Goal: Information Seeking & Learning: Find specific fact

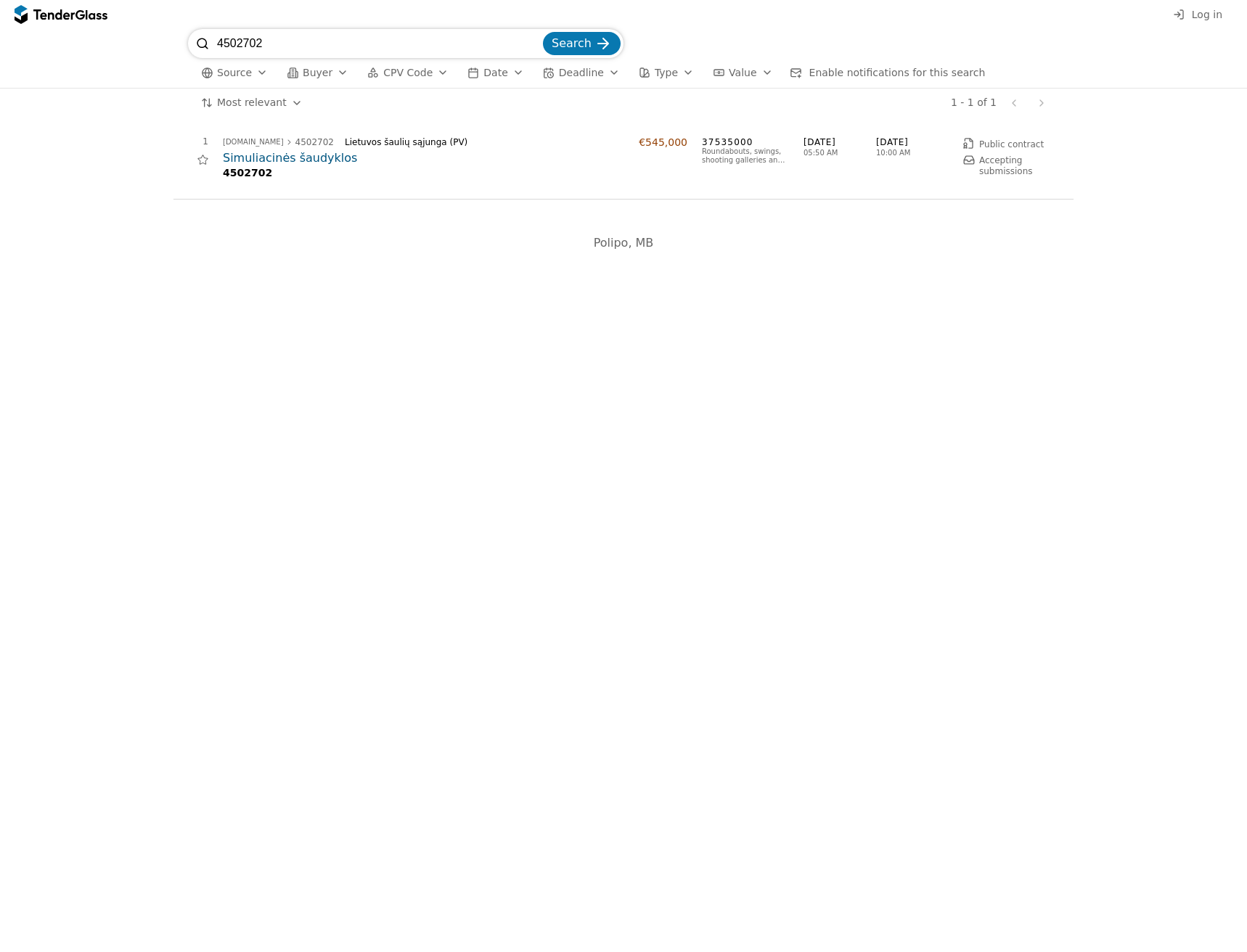
drag, startPoint x: 327, startPoint y: 48, endPoint x: 35, endPoint y: 38, distance: 292.2
click at [37, 38] on div "4502702 Search Source Buyer CPV Code Date Deadline Type Value Enable notificati…" at bounding box center [623, 59] width 1232 height 59
paste input "647019"
type input "4647019"
click at [562, 44] on span "Search" at bounding box center [571, 43] width 40 height 14
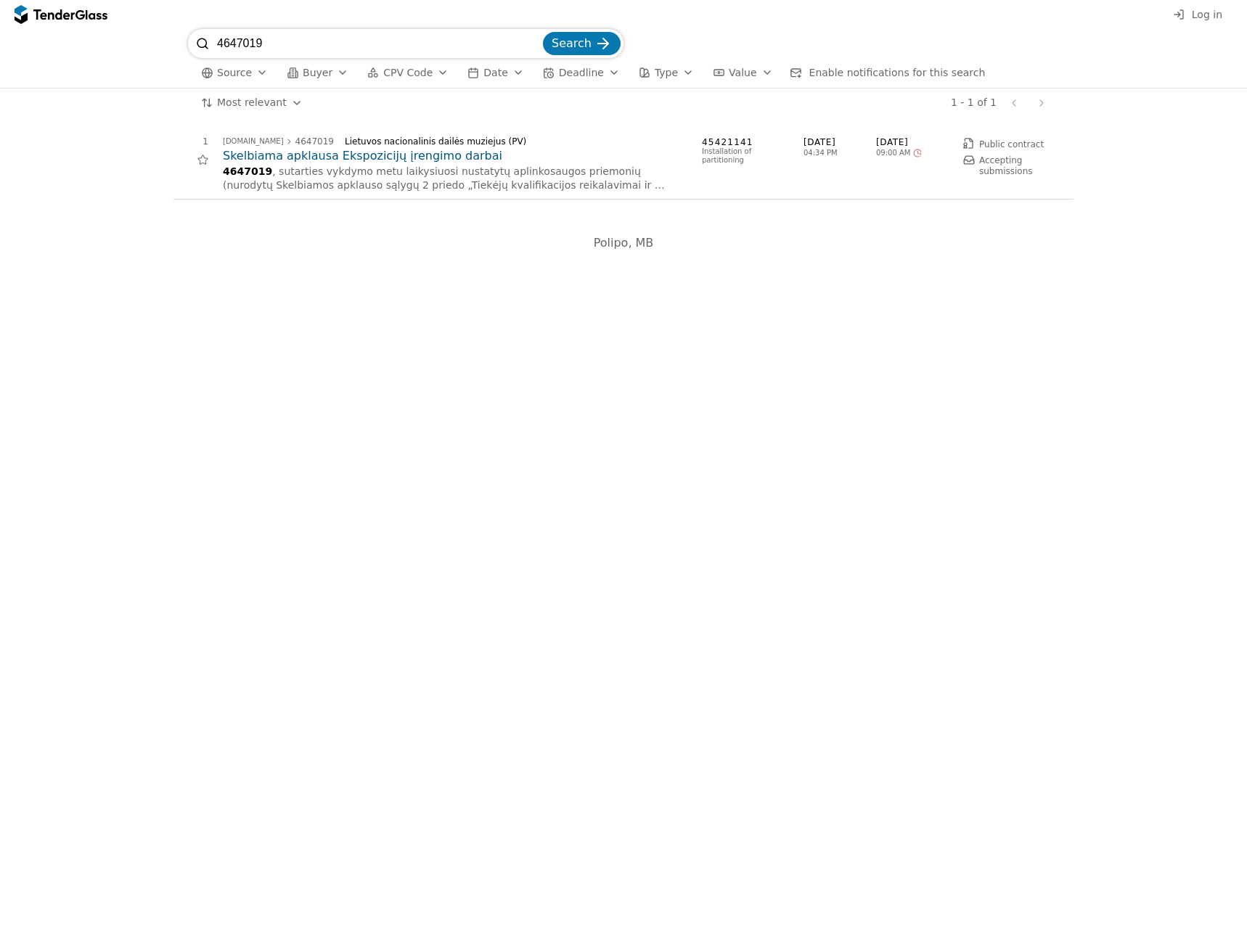
click at [324, 154] on h2 "Skelbiama apklausa Ekspozicijų įrengimo darbai" at bounding box center [455, 156] width 464 height 16
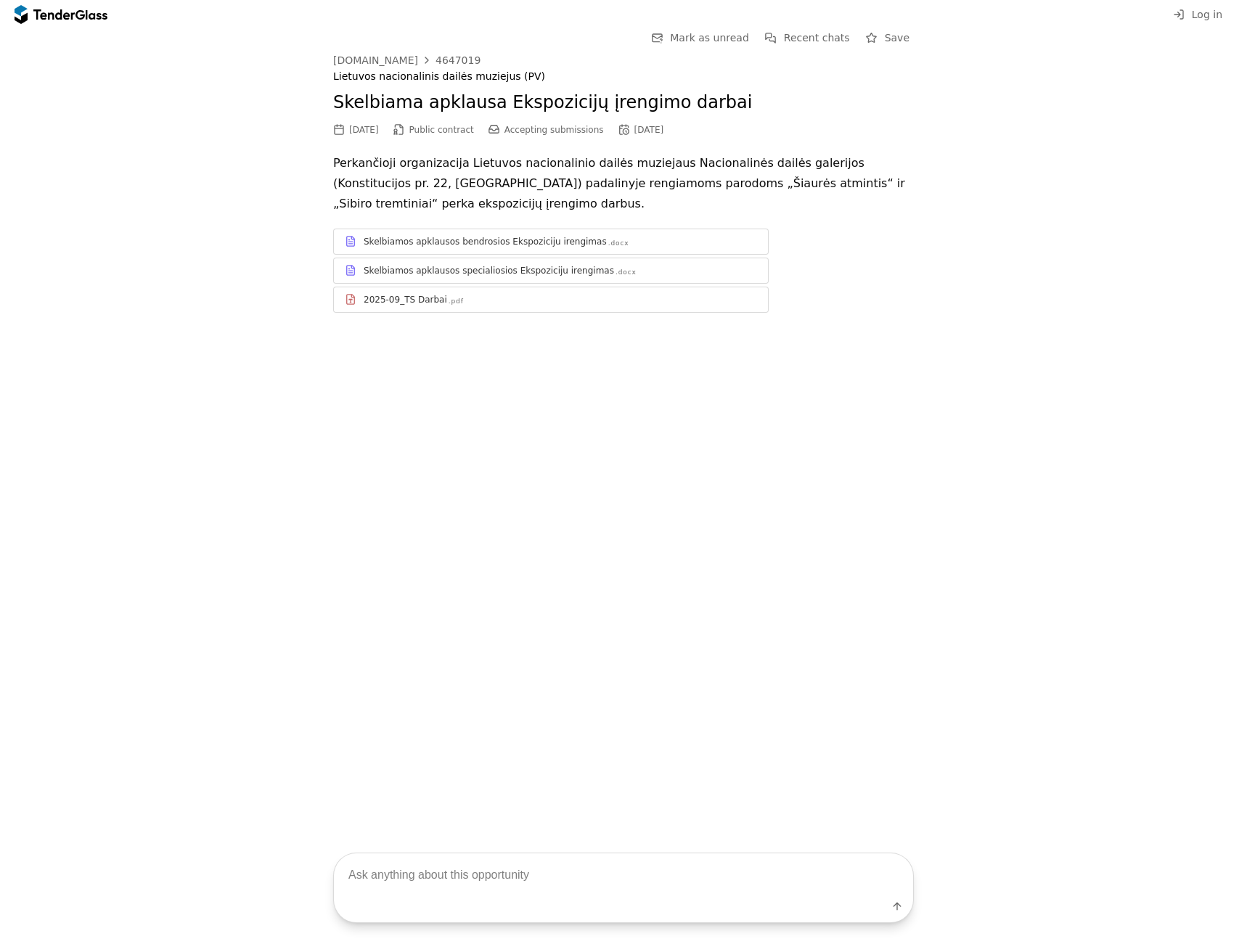
click at [420, 295] on div "2025-09_TS Darbai" at bounding box center [406, 299] width 84 height 12
